Goal: Transaction & Acquisition: Purchase product/service

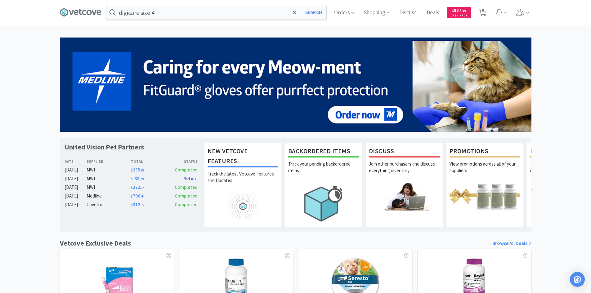
click at [24, 112] on div "United Vision Pet Partners Date Supplier Total Status [DATE] MWI $ 235 . 56 Com…" at bounding box center [295, 274] width 591 height 472
click at [485, 15] on icon at bounding box center [483, 12] width 8 height 7
select select "1"
select select "2"
select select "1"
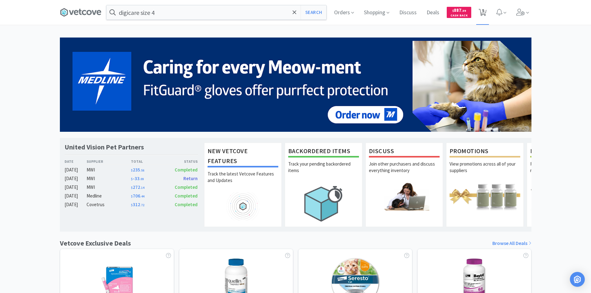
select select "3"
select select "1"
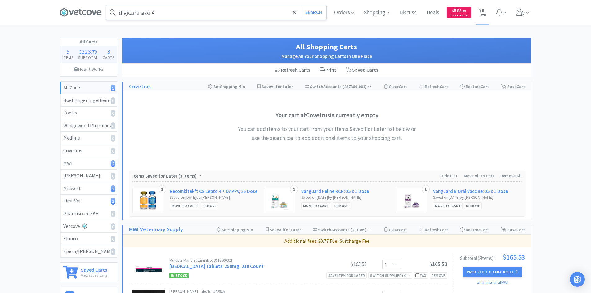
click at [222, 12] on input "digicare size 4" at bounding box center [216, 12] width 220 height 14
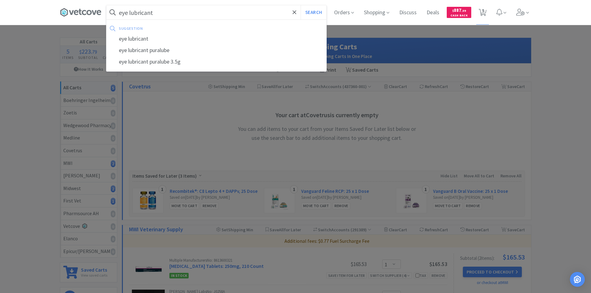
type input "eye lubricant"
click at [301, 5] on button "Search" at bounding box center [314, 12] width 26 height 14
select select "1"
select select "2"
select select "1"
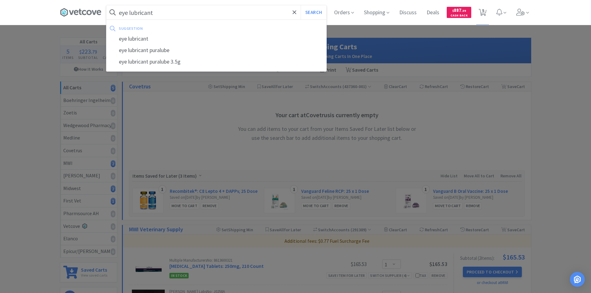
select select "3"
select select "1"
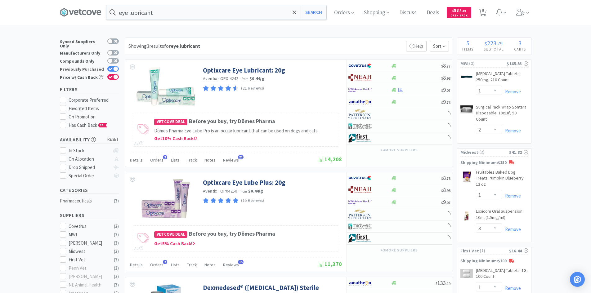
click at [115, 66] on div at bounding box center [115, 68] width 5 height 5
checkbox input "false"
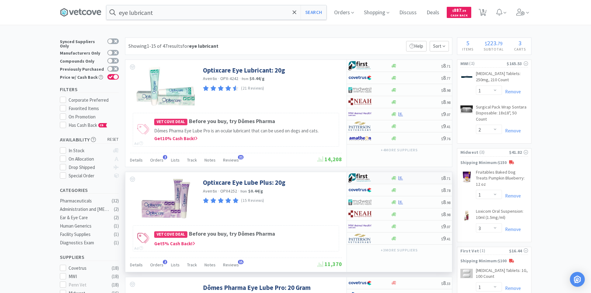
click at [378, 177] on div at bounding box center [365, 178] width 34 height 11
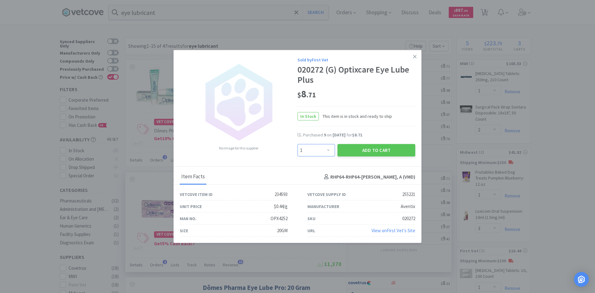
click at [330, 149] on select "Enter Quantity 1 2 3 4 5 6 7 8 9 10 11 12 13 14 15 16 17 18 19 20 Enter Quantity" at bounding box center [317, 150] width 38 height 12
click at [319, 151] on select "Enter Quantity 1 2 3 4 5 6 7 8 9 10 11 12 13 14 15 16 17 18 19 20 Enter Quantity" at bounding box center [317, 150] width 38 height 12
select select "10"
click at [298, 144] on select "Enter Quantity 1 2 3 4 5 6 7 8 9 10 11 12 13 14 15 16 17 18 19 20 Enter Quantity" at bounding box center [317, 150] width 38 height 12
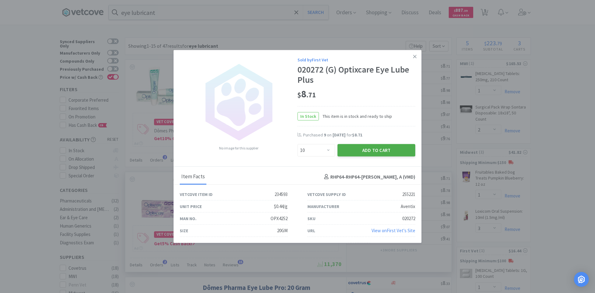
click at [358, 151] on button "Add to Cart" at bounding box center [377, 150] width 78 height 12
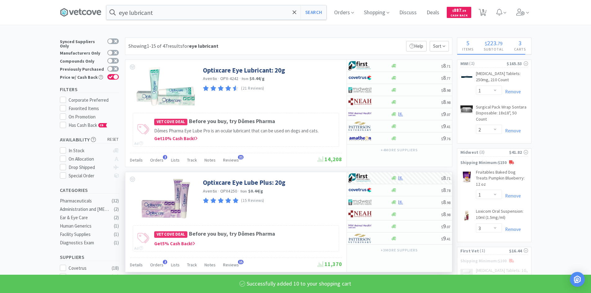
select select "10"
select select "1"
